Goal: Check status: Check status

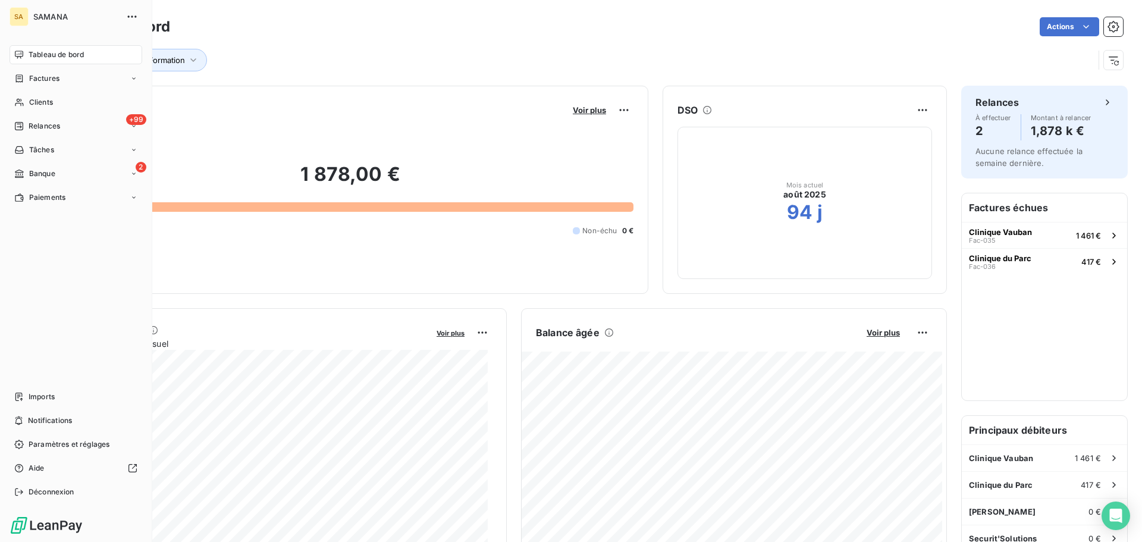
click at [53, 23] on div "SAMANA" at bounding box center [87, 16] width 108 height 19
click at [52, 81] on span "Factures" at bounding box center [44, 78] width 30 height 11
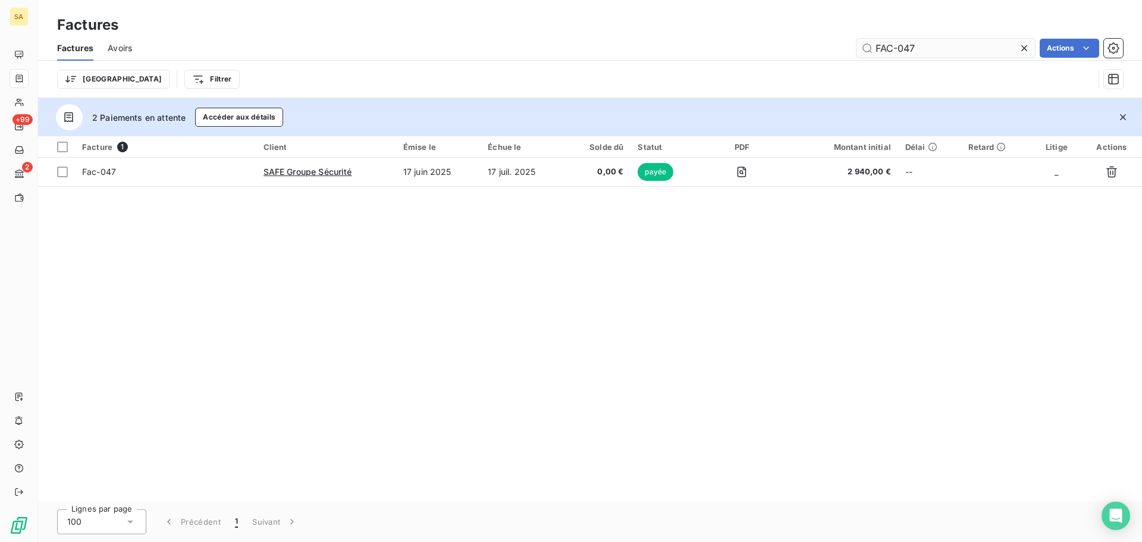
click at [957, 40] on input "FAC-047" at bounding box center [945, 48] width 178 height 19
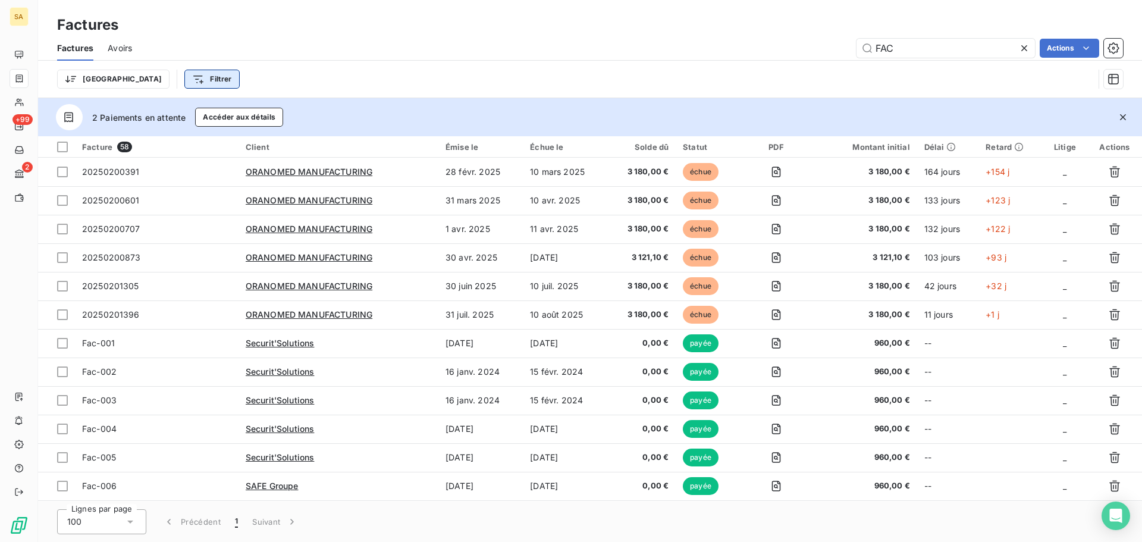
type input "FAC"
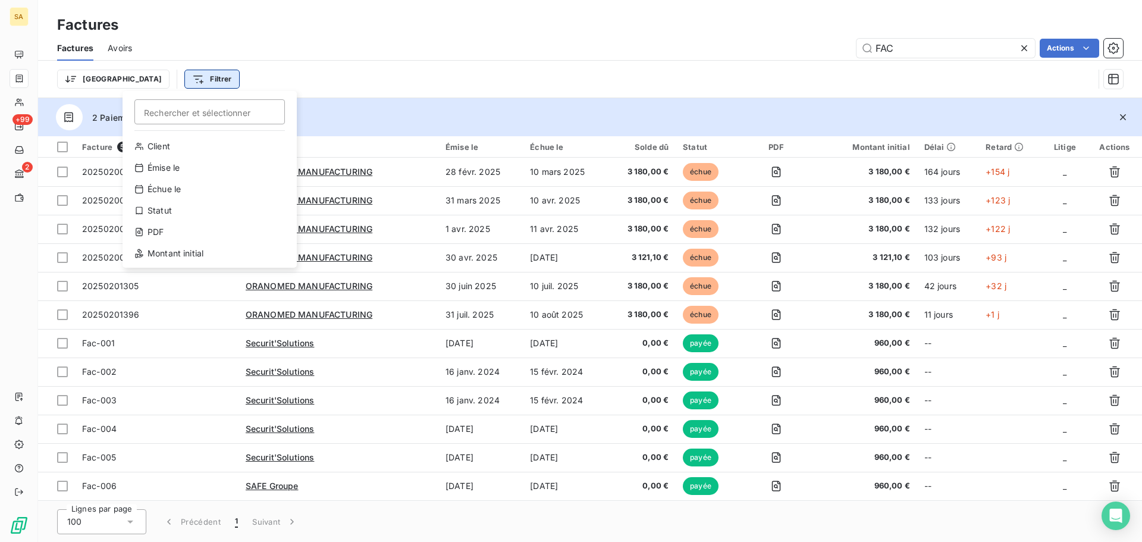
click at [156, 74] on html "SA +99 2 Factures Factures Avoirs FAC Actions Trier Filtrer Rechercher et sélec…" at bounding box center [571, 271] width 1142 height 542
click at [175, 150] on div "Client" at bounding box center [209, 146] width 165 height 19
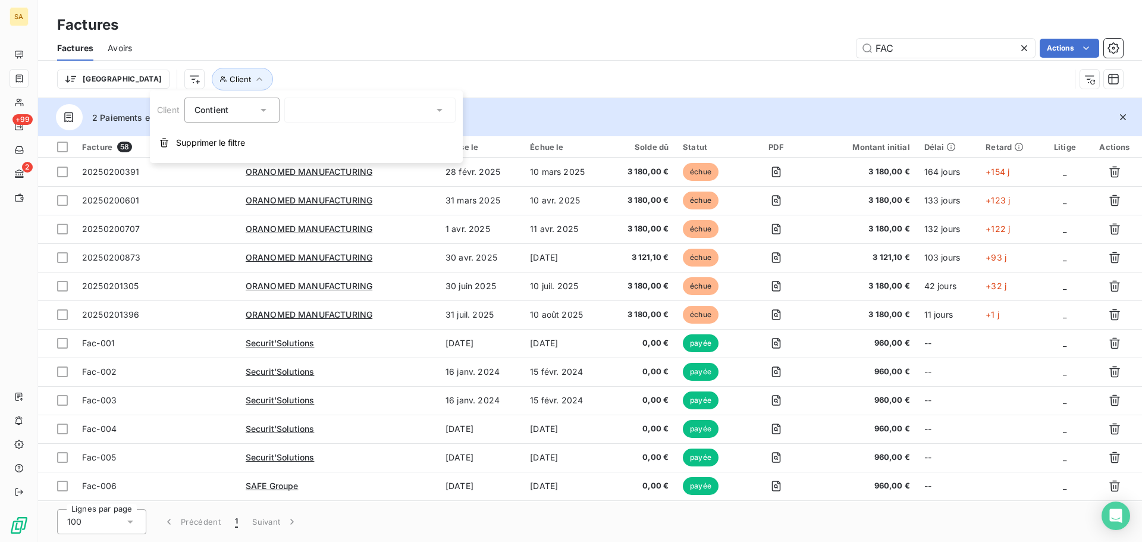
click at [378, 103] on div at bounding box center [369, 110] width 171 height 25
type input "safe"
click at [296, 133] on div at bounding box center [296, 135] width 11 height 11
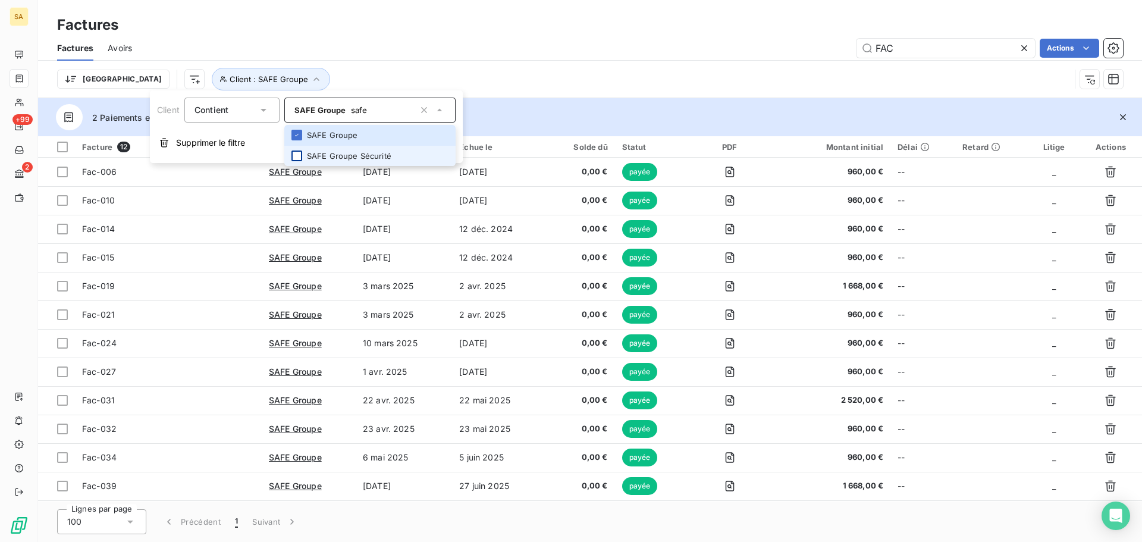
click at [297, 156] on div at bounding box center [296, 155] width 11 height 11
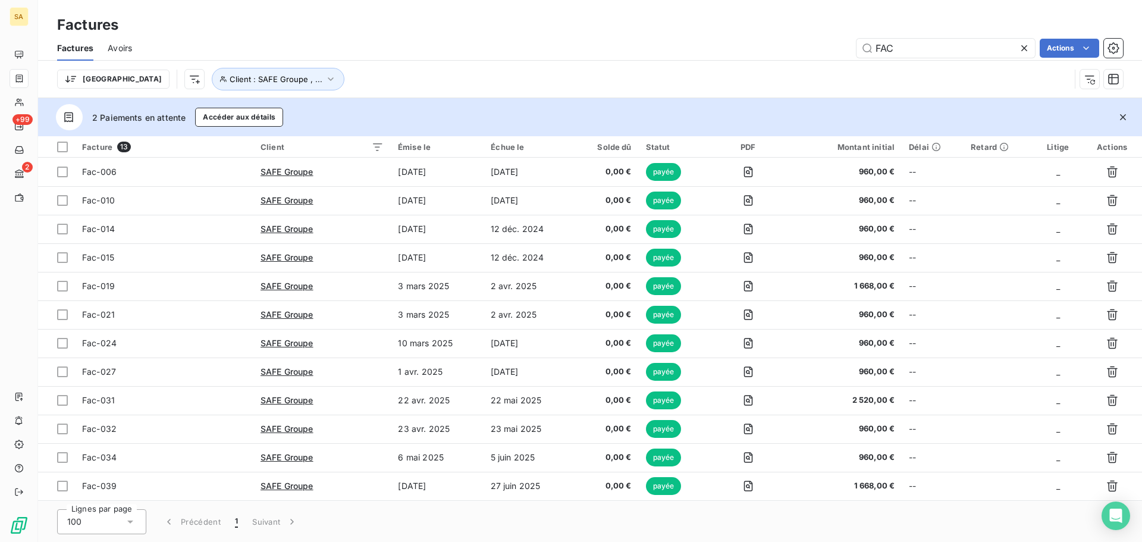
click at [542, 71] on div "Trier Client : SAFE Groupe , ..." at bounding box center [563, 79] width 1013 height 23
click at [133, 79] on html "SA +99 2 Factures Factures Avoirs FAC Actions Trier Client : SAFE Groupe , ... …" at bounding box center [571, 271] width 1142 height 542
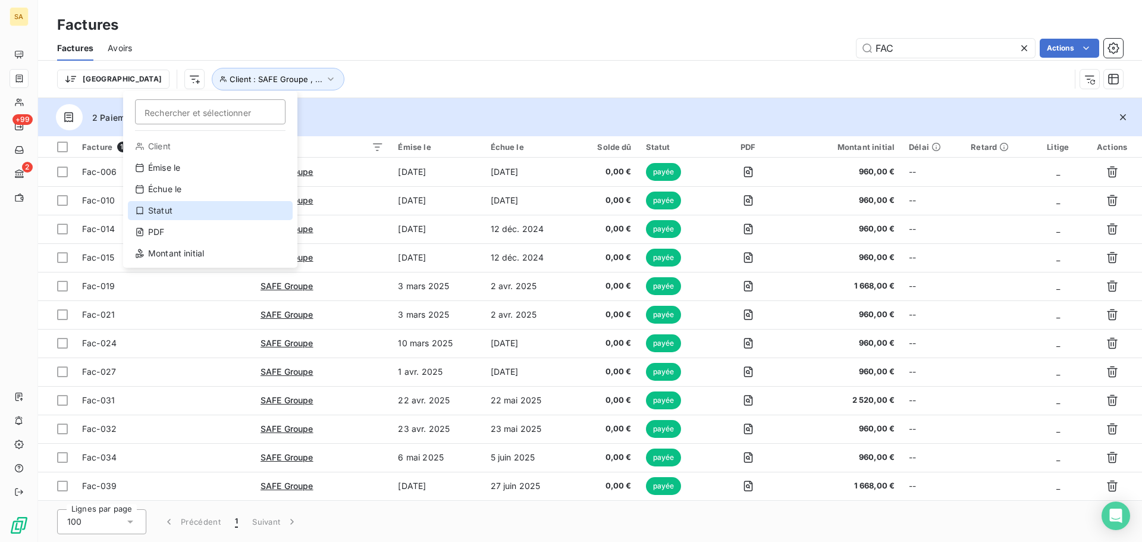
click at [184, 216] on div "Statut" at bounding box center [210, 210] width 165 height 19
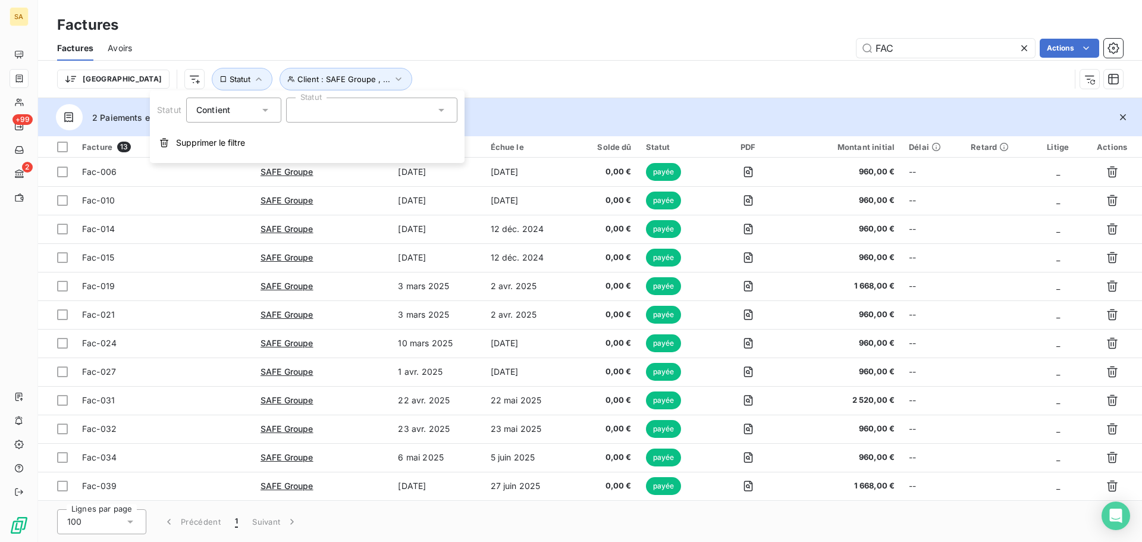
click at [450, 117] on div at bounding box center [371, 110] width 171 height 25
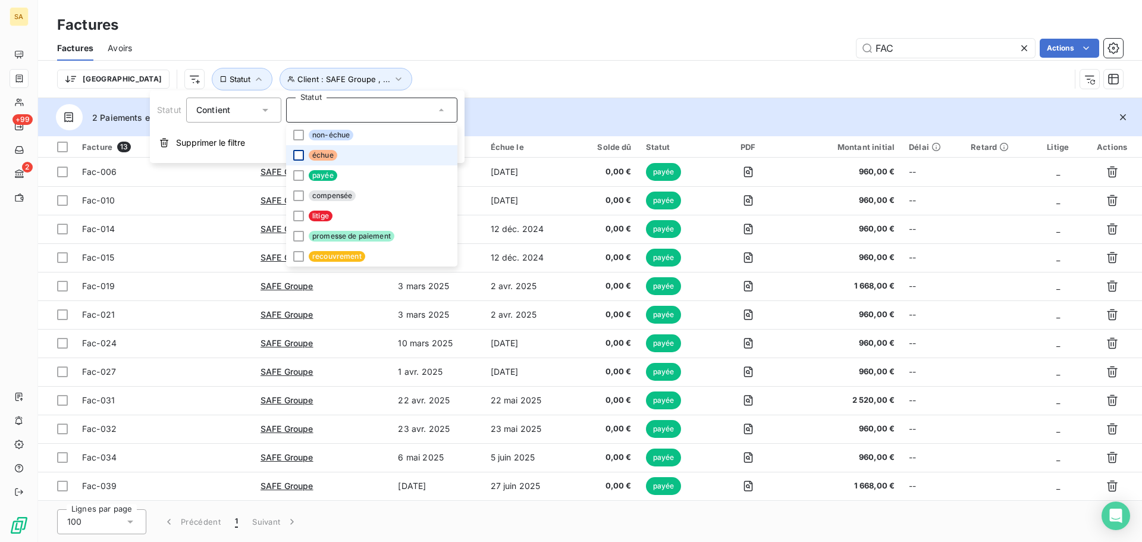
click at [300, 157] on div at bounding box center [298, 155] width 11 height 11
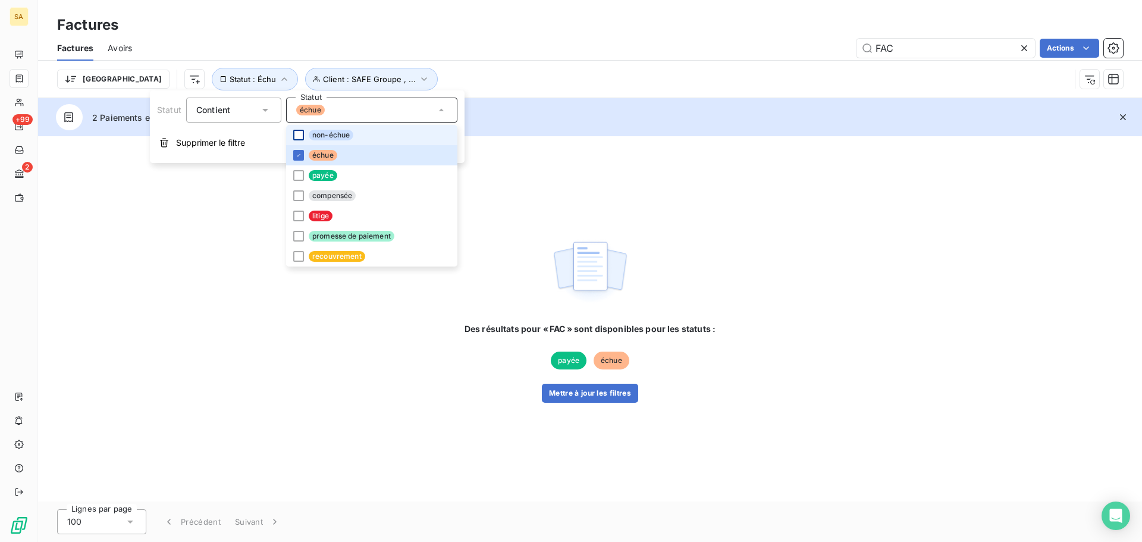
click at [301, 139] on div at bounding box center [298, 135] width 11 height 11
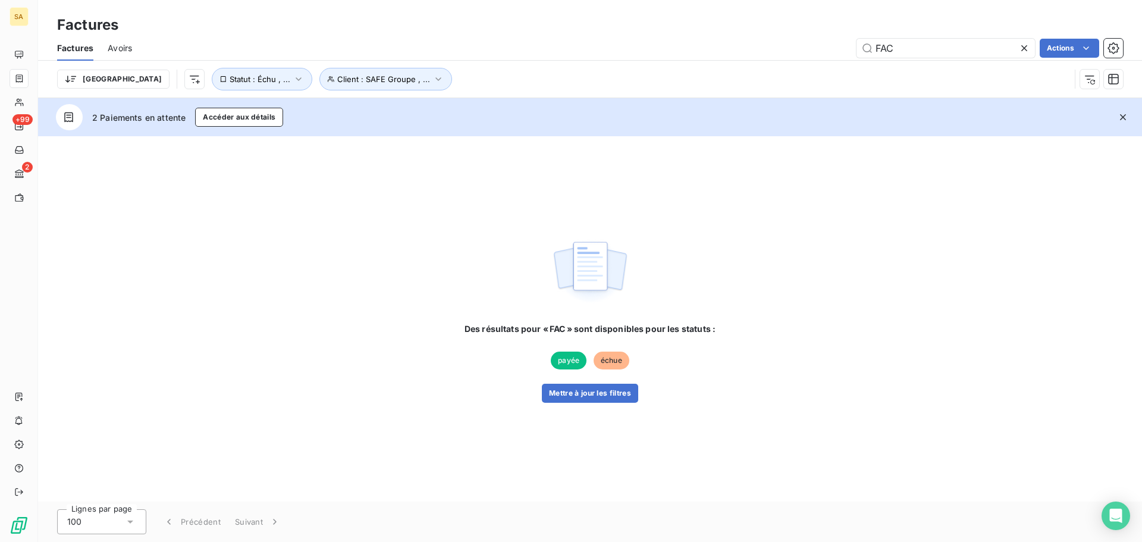
click at [513, 81] on div "Trier Client : SAFE Groupe , ... Statut : Échu , ..." at bounding box center [563, 79] width 1013 height 23
click at [337, 76] on span "Client : SAFE Groupe , ..." at bounding box center [383, 79] width 93 height 10
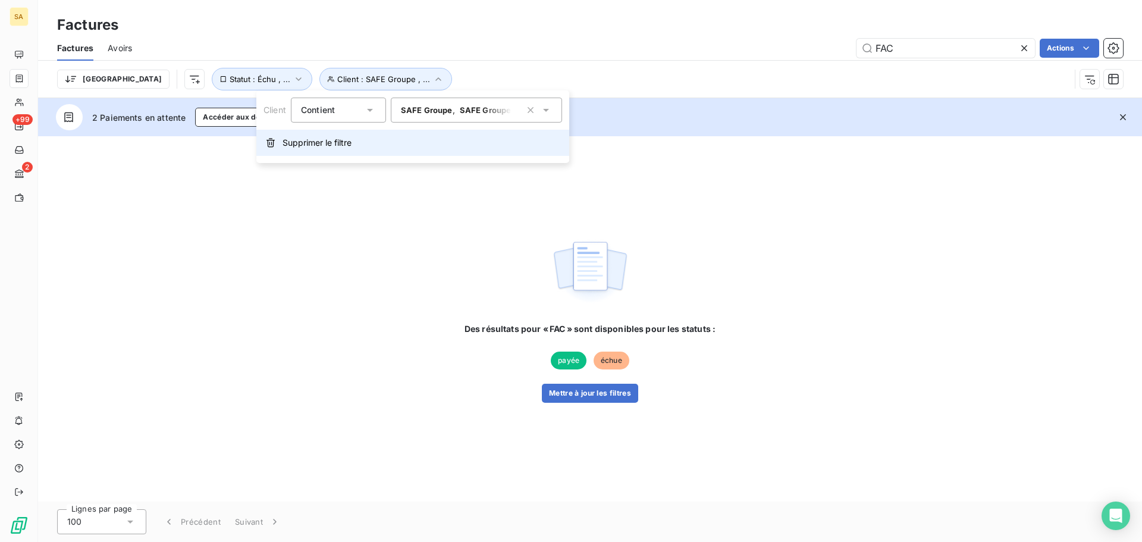
click at [326, 143] on span "Supprimer le filtre" at bounding box center [316, 143] width 69 height 12
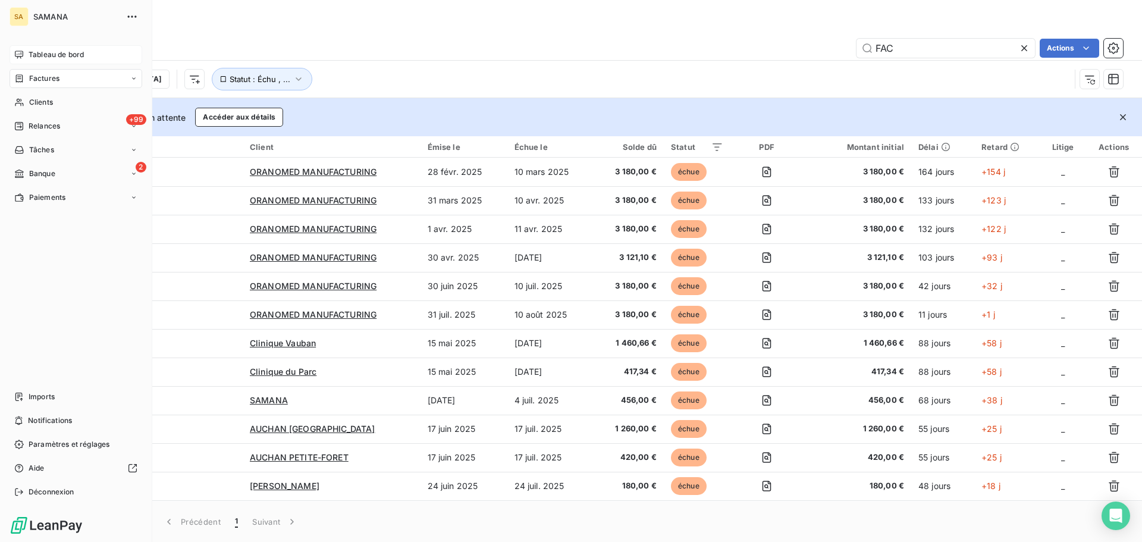
click at [33, 54] on span "Tableau de bord" at bounding box center [56, 54] width 55 height 11
